Goal: Navigation & Orientation: Find specific page/section

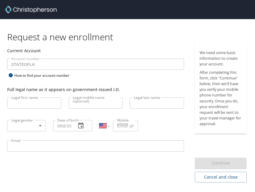
select select "US"
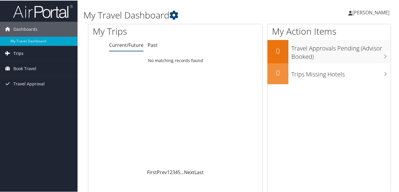
click at [24, 53] on link "Trips" at bounding box center [38, 52] width 77 height 15
click at [35, 69] on span "Book Travel" at bounding box center [24, 67] width 23 height 15
click at [32, 111] on span "Travel Approval" at bounding box center [28, 110] width 31 height 15
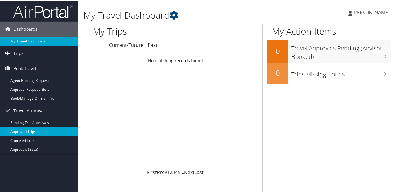
click at [31, 131] on link "Approved Trips" at bounding box center [38, 130] width 77 height 9
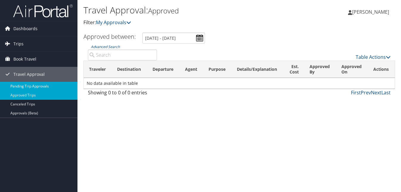
click at [30, 83] on link "Pending Trip Approvals" at bounding box center [38, 86] width 77 height 9
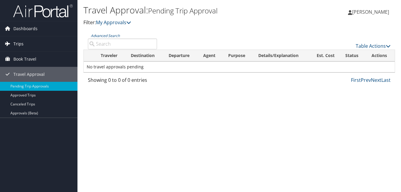
click at [24, 45] on link "Trips" at bounding box center [38, 43] width 77 height 15
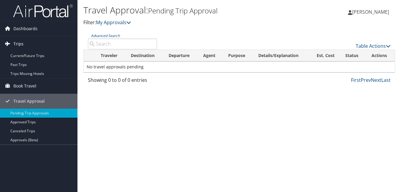
click at [24, 45] on link "Trips" at bounding box center [38, 43] width 77 height 15
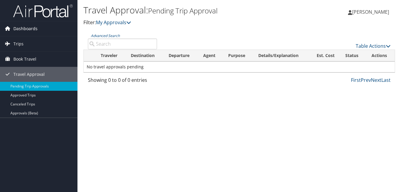
click at [24, 31] on span "Dashboards" at bounding box center [25, 28] width 24 height 15
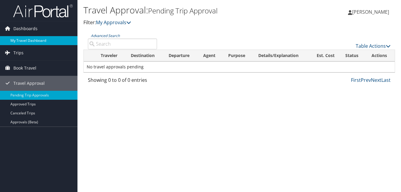
click at [26, 41] on link "My Travel Dashboard" at bounding box center [38, 40] width 77 height 9
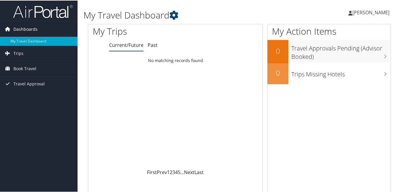
click at [30, 29] on span "Dashboards" at bounding box center [25, 28] width 24 height 15
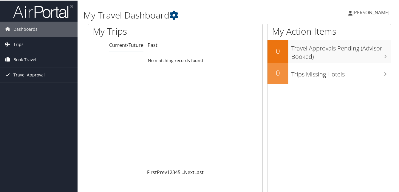
click at [26, 61] on span "Book Travel" at bounding box center [24, 59] width 23 height 15
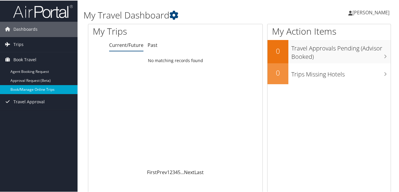
click at [33, 89] on link "Book/Manage Online Trips" at bounding box center [38, 88] width 77 height 9
